Goal: Find specific page/section

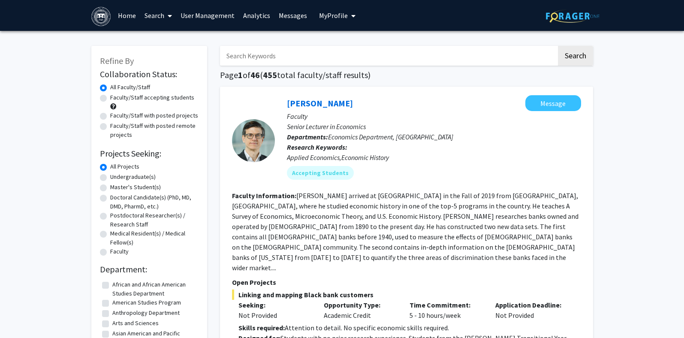
click at [258, 17] on link "Analytics" at bounding box center [257, 15] width 36 height 30
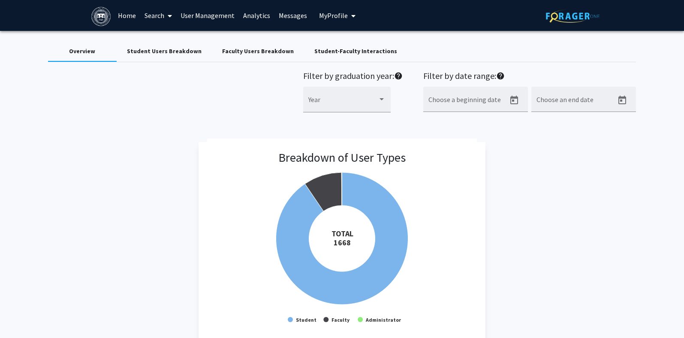
click at [151, 52] on div "Student Users Breakdown" at bounding box center [164, 51] width 75 height 9
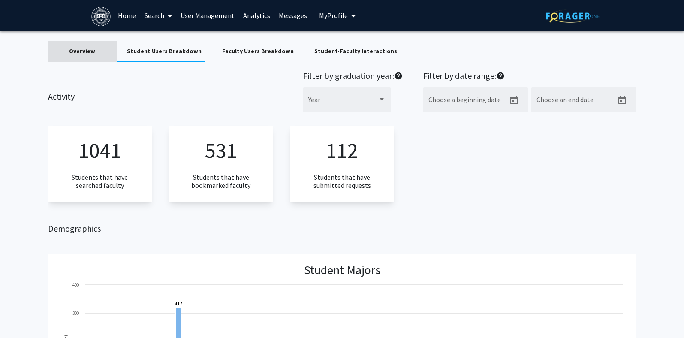
click at [87, 51] on div "Overview" at bounding box center [82, 51] width 26 height 9
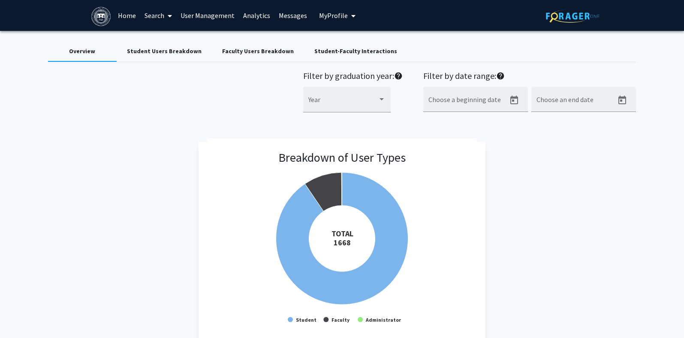
click at [291, 18] on link "Messages" at bounding box center [292, 15] width 37 height 30
